Goal: Information Seeking & Learning: Learn about a topic

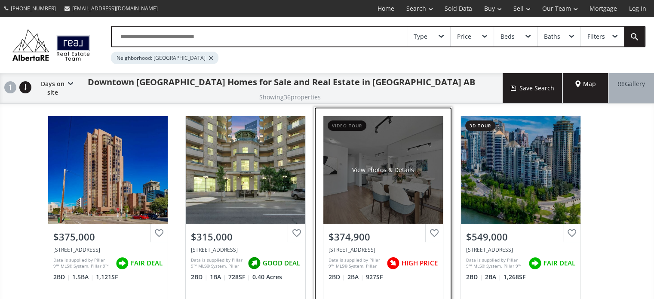
click at [382, 165] on div "View Photos & Details" at bounding box center [383, 169] width 62 height 9
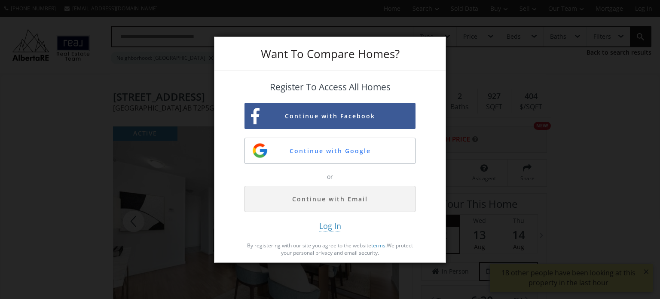
click at [100, 35] on div "Want To Compare Homes? Register To Access All Homes Continue with Facebook Cont…" at bounding box center [330, 149] width 660 height 299
click at [446, 66] on div "Want To Compare Homes? Register To Access All Homes Continue with Facebook Cont…" at bounding box center [330, 149] width 660 height 299
click at [327, 146] on button "Continue with Google" at bounding box center [330, 151] width 171 height 26
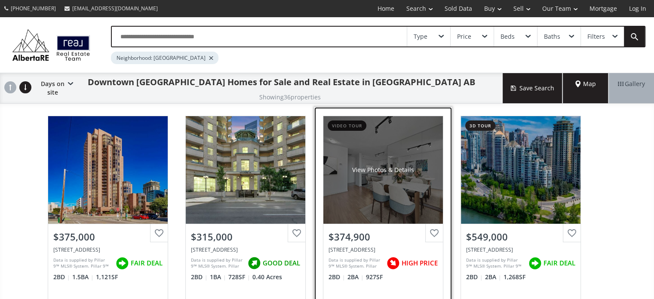
click at [344, 117] on div "View Photos & Details" at bounding box center [382, 169] width 119 height 107
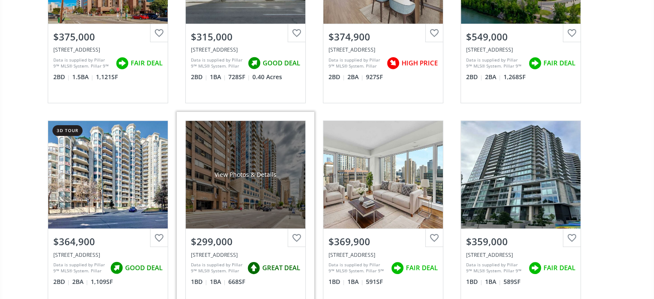
scroll to position [215, 0]
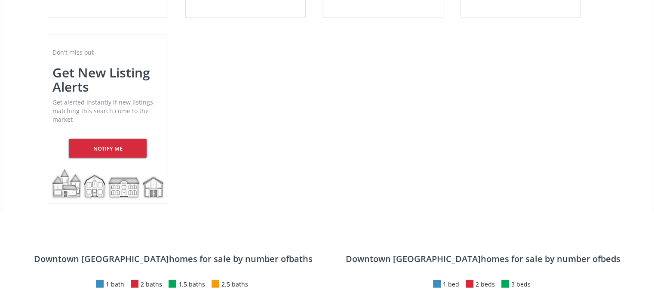
scroll to position [1934, 0]
